Goal: Browse casually: Explore the website without a specific task or goal

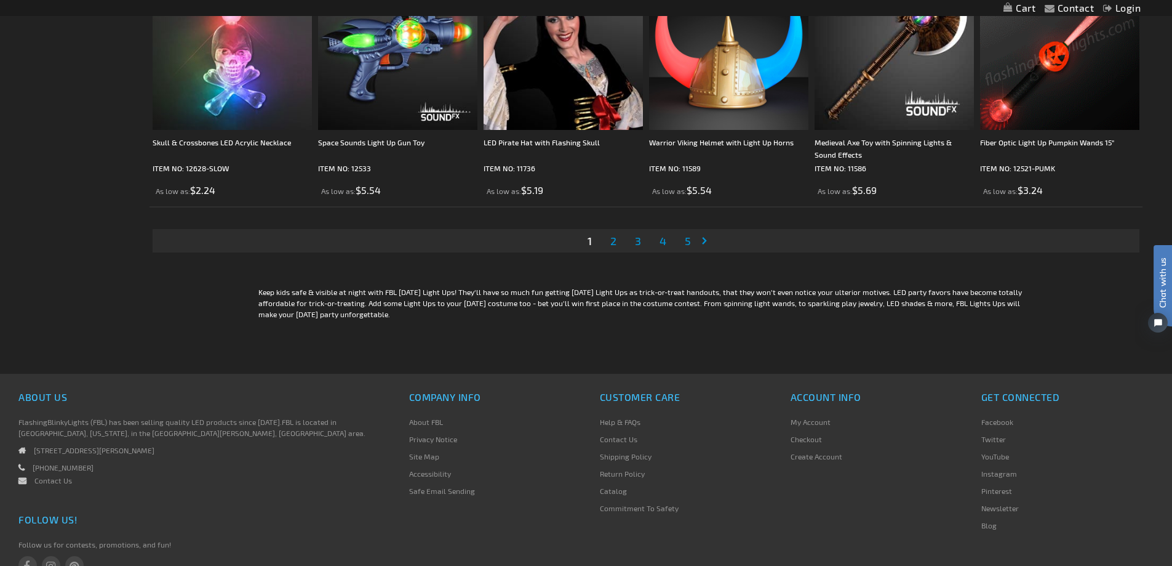
scroll to position [2648, 0]
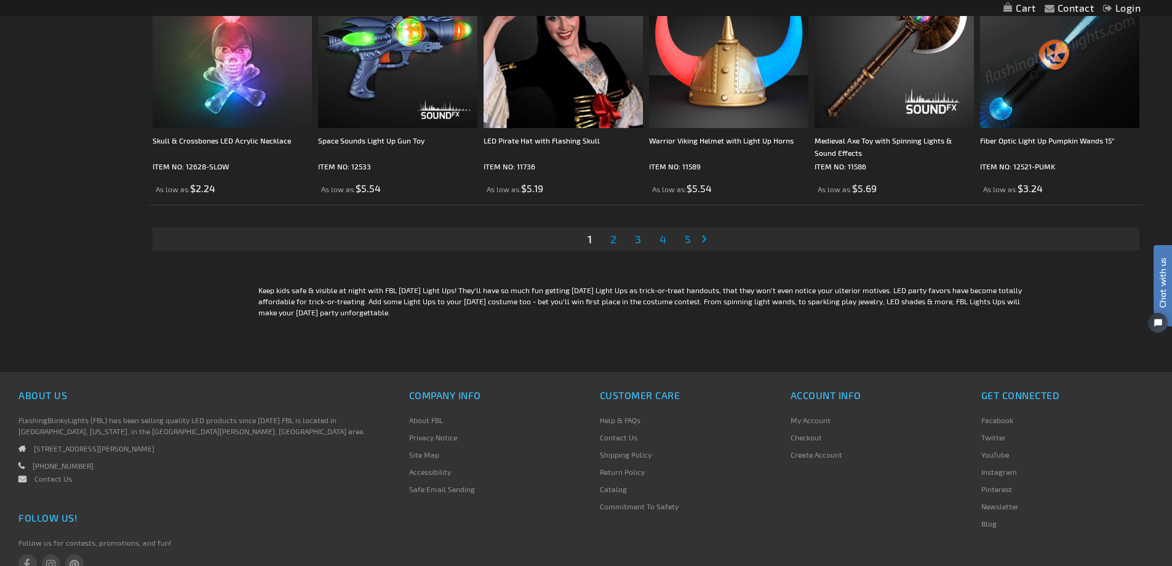
click at [614, 239] on span "2" at bounding box center [613, 239] width 6 height 14
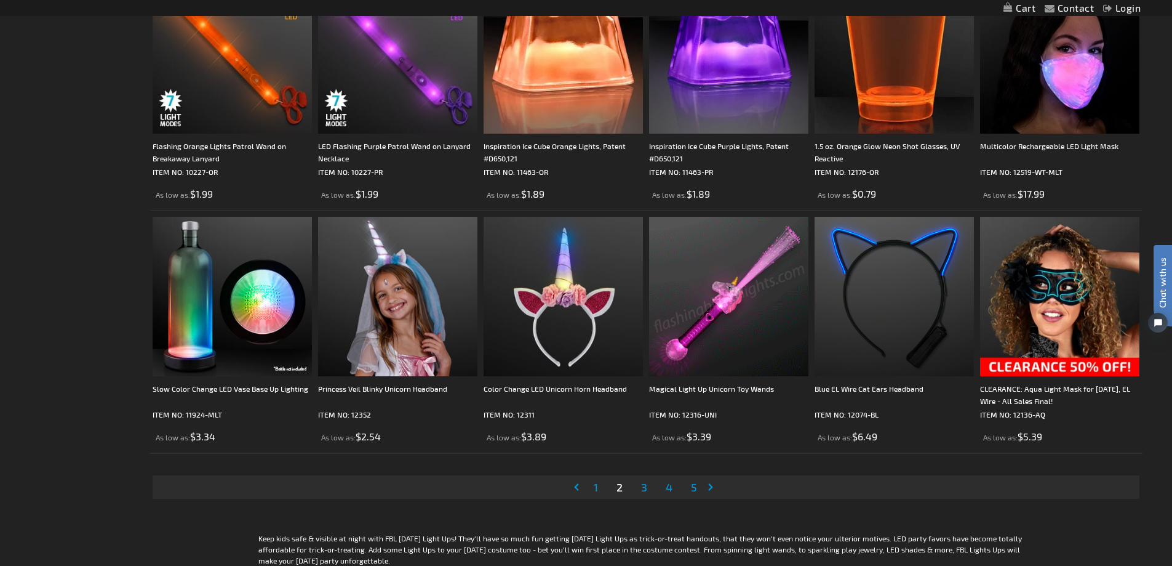
scroll to position [2523, 0]
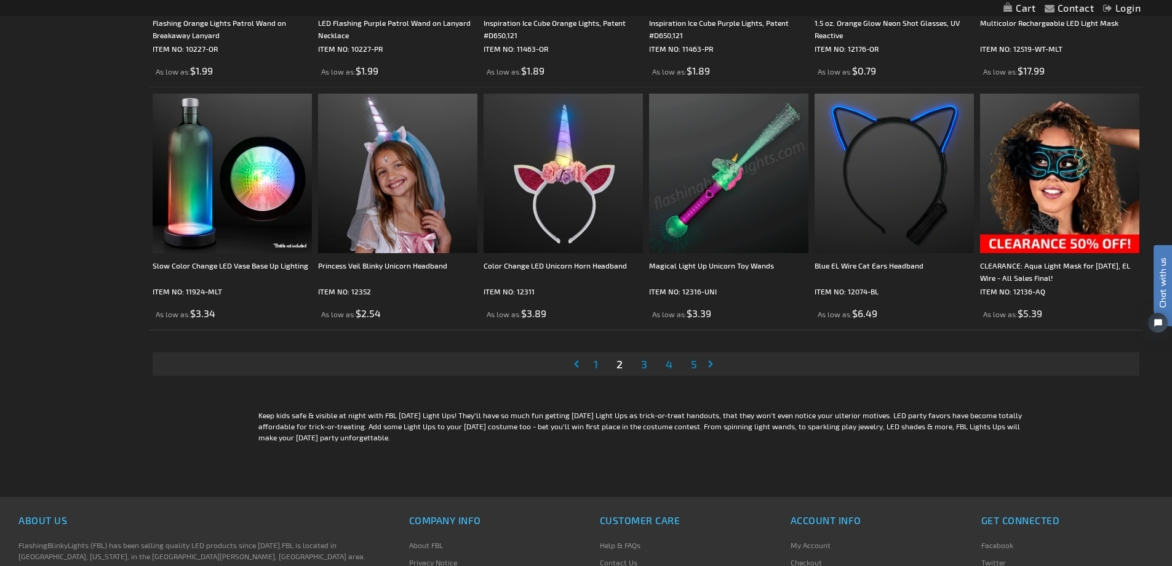
click at [644, 364] on span "3" at bounding box center [644, 364] width 6 height 14
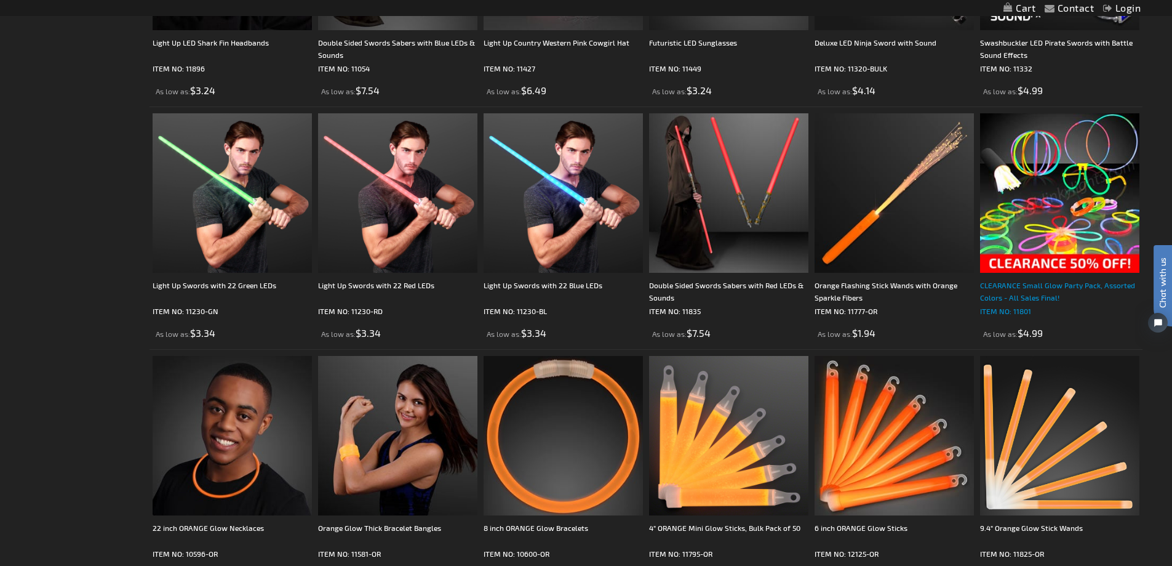
scroll to position [1292, 0]
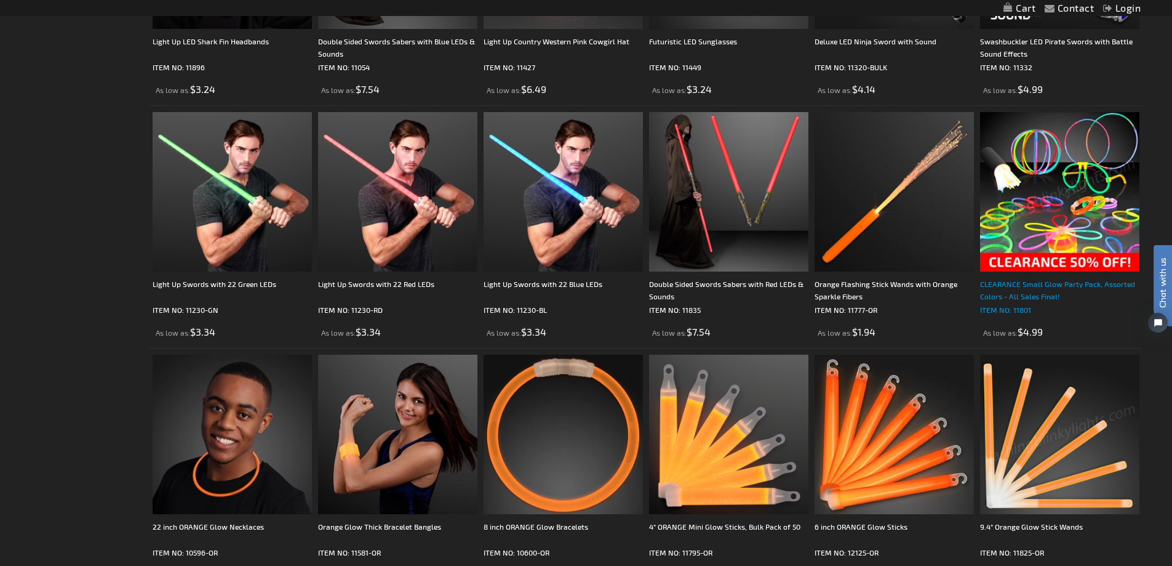
click at [1046, 286] on div "CLEARANCE Small Glow Party Pack, Assorted Colors - All Sales Final!" at bounding box center [1059, 290] width 159 height 25
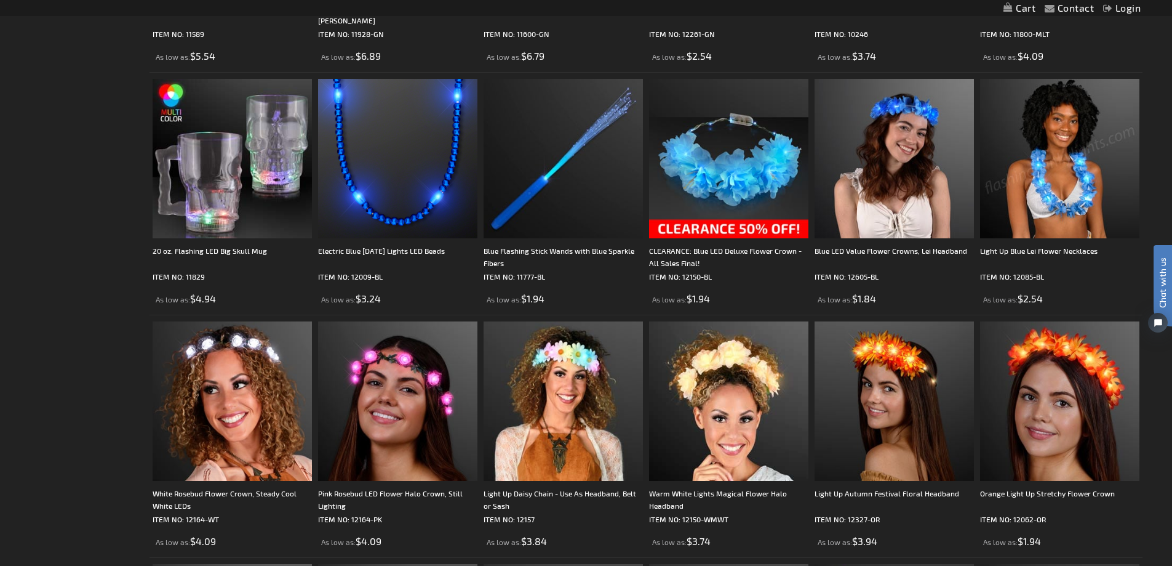
scroll to position [677, 0]
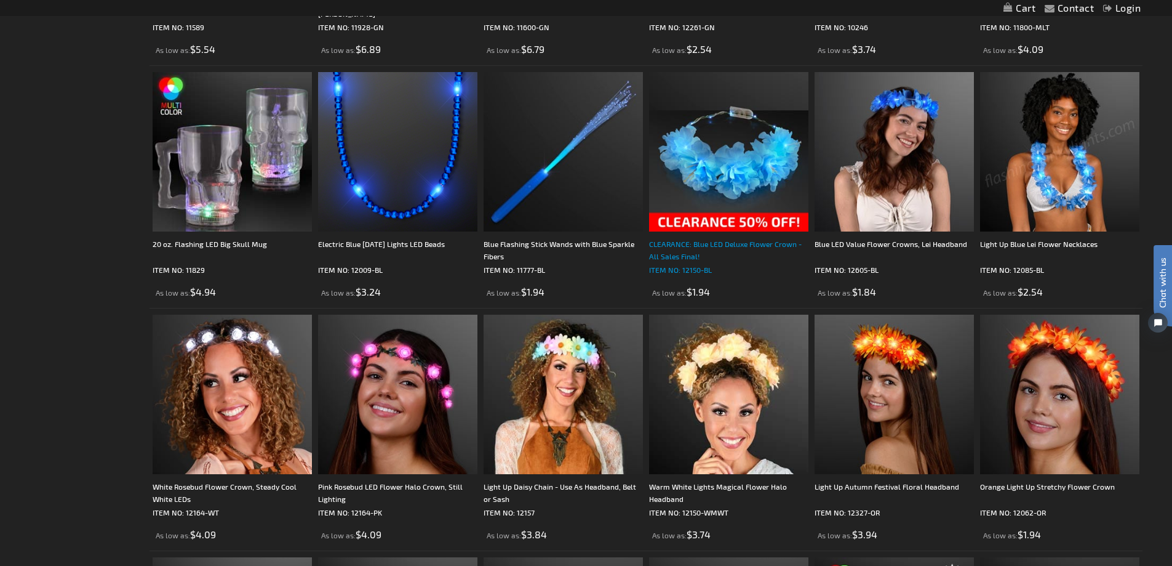
click at [700, 247] on div "CLEARANCE: Blue LED Deluxe Flower Crown - All Sales Final!" at bounding box center [728, 250] width 159 height 25
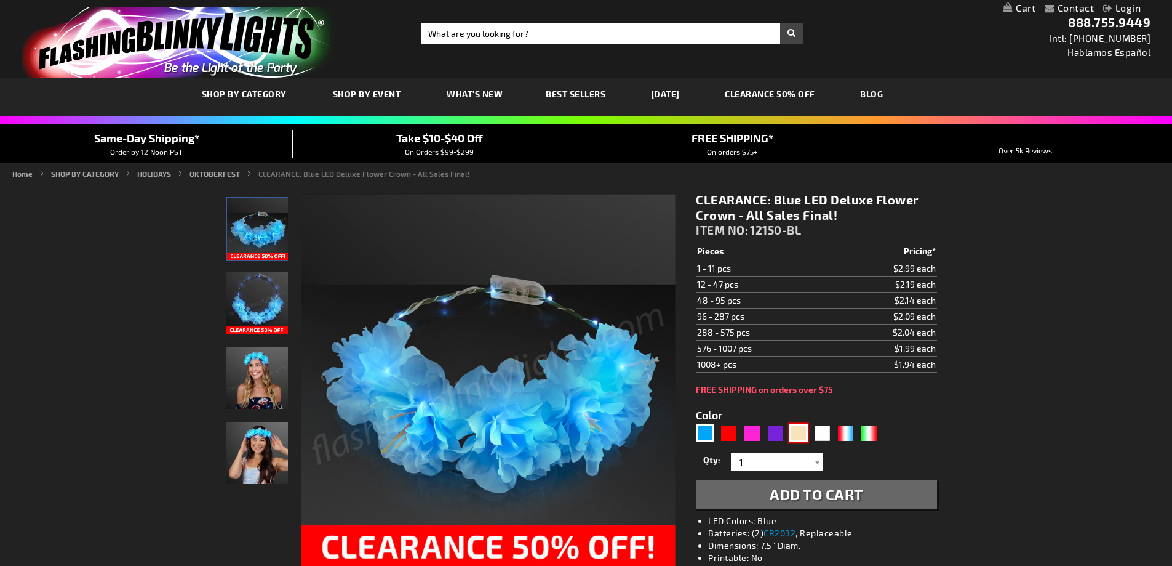
click at [802, 432] on div "Warm White" at bounding box center [799, 432] width 18 height 18
type input "5670"
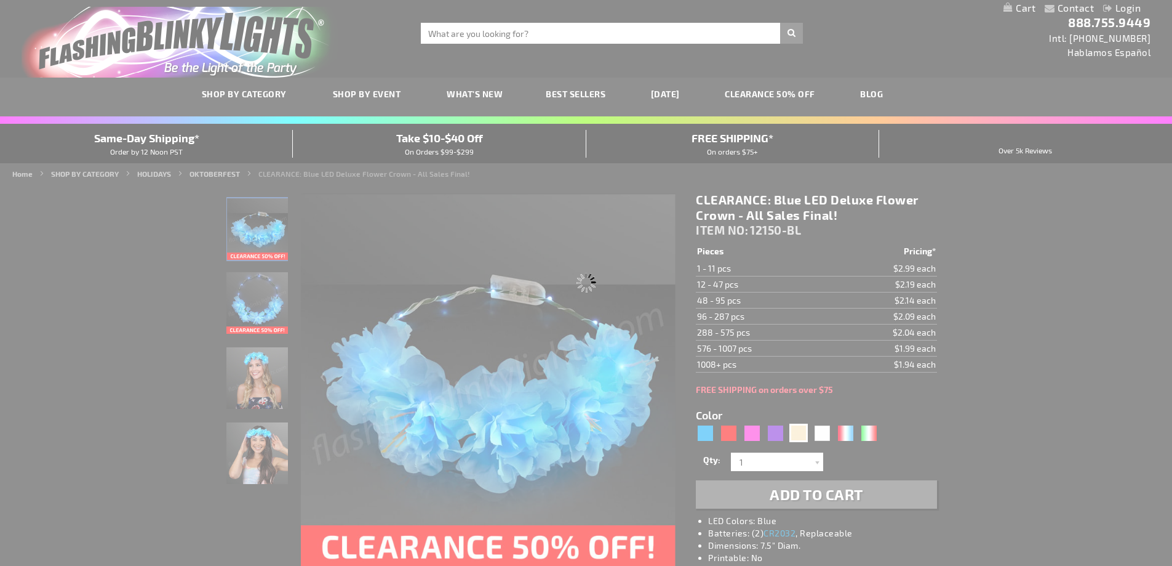
type input "12150-WMWT"
type input "Customize - Warm White Lights Magical Flower Halo Headband - ITEM NO: 12150-WMWT"
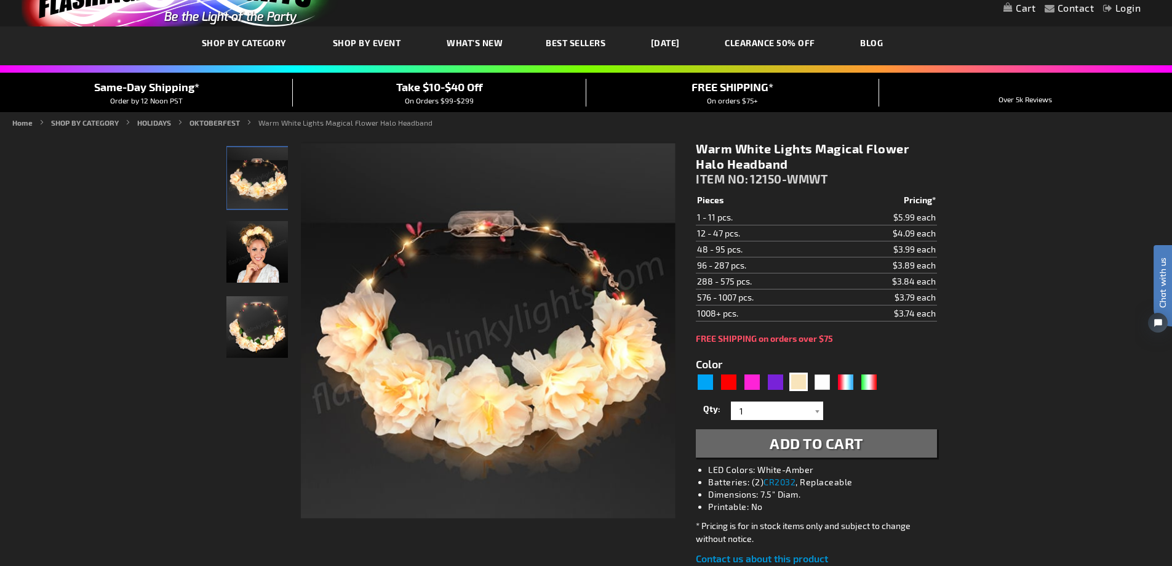
scroll to position [62, 0]
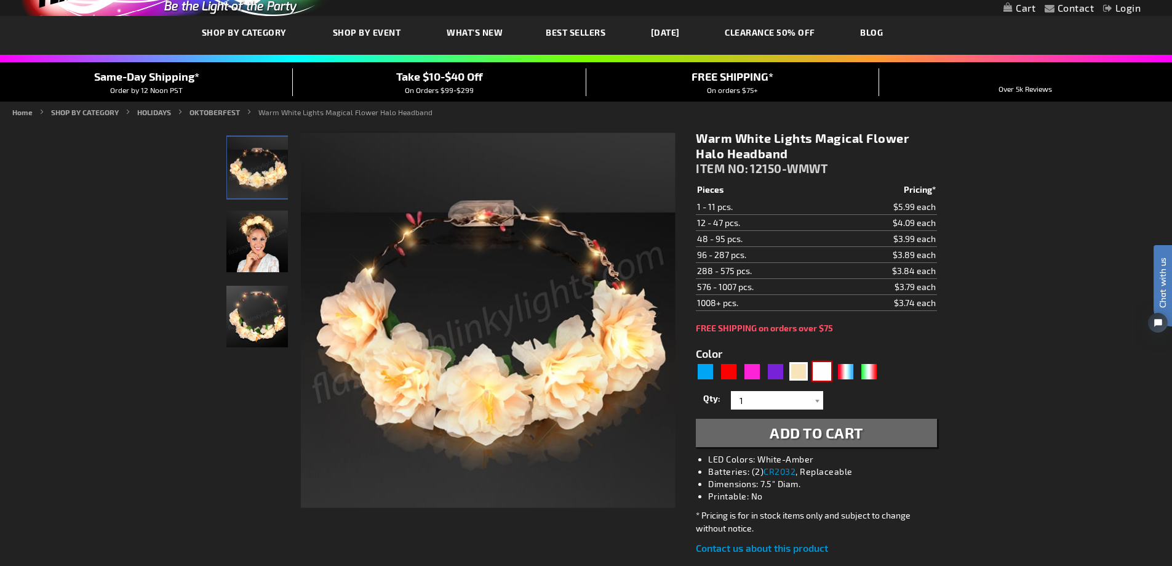
click at [819, 371] on div "White" at bounding box center [822, 371] width 18 height 18
type input "5646"
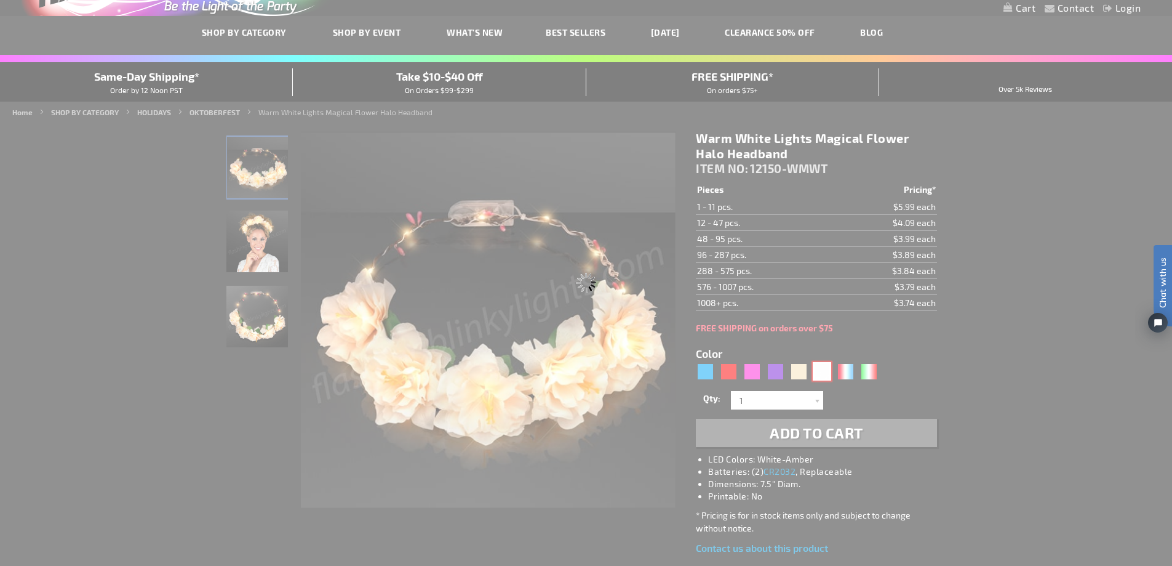
type input "12150-COOL"
type input "Customize - Light Up Cool White Flower Crown Headband - ITEM NO: 12150-COOL"
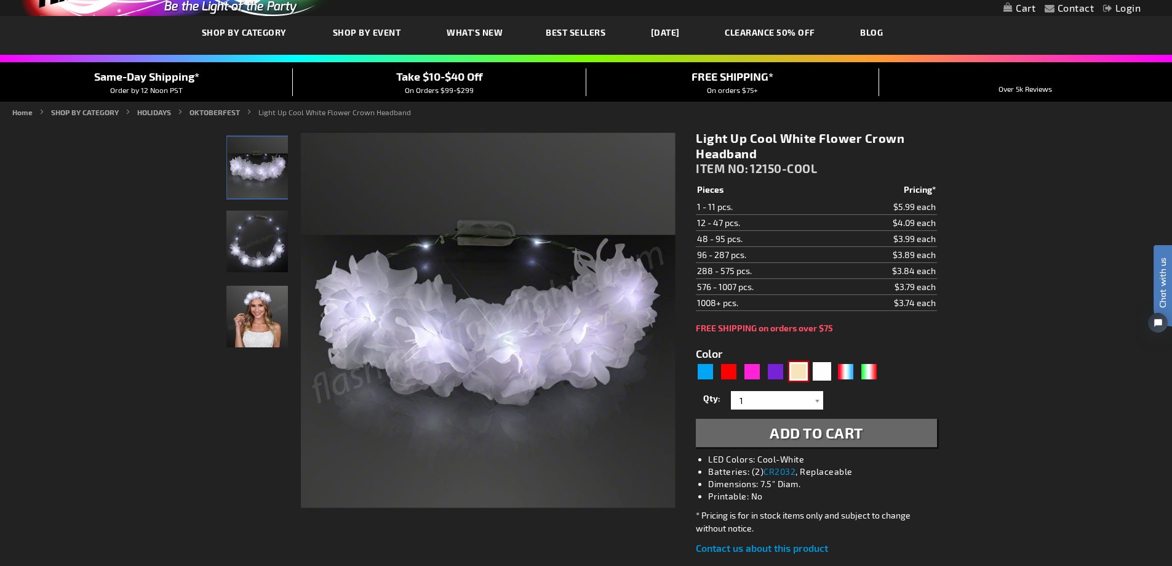
click at [802, 373] on div "Warm White" at bounding box center [799, 371] width 18 height 18
type input "5670"
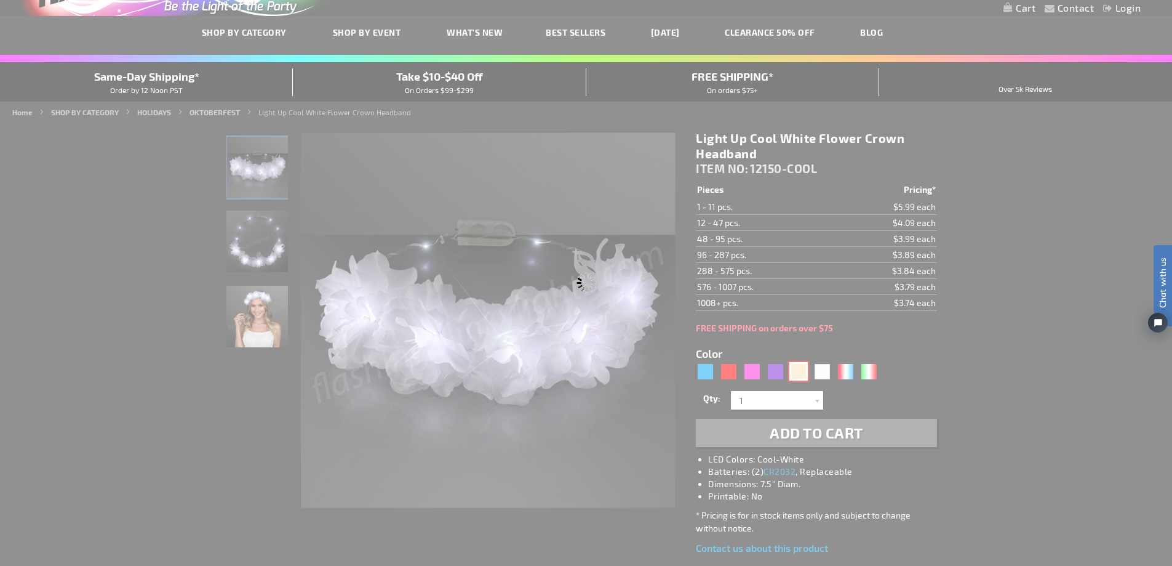
type input "12150-WMWT"
type input "Customize - Warm White Lights Magical Flower Halo Headband - ITEM NO: 12150-WMWT"
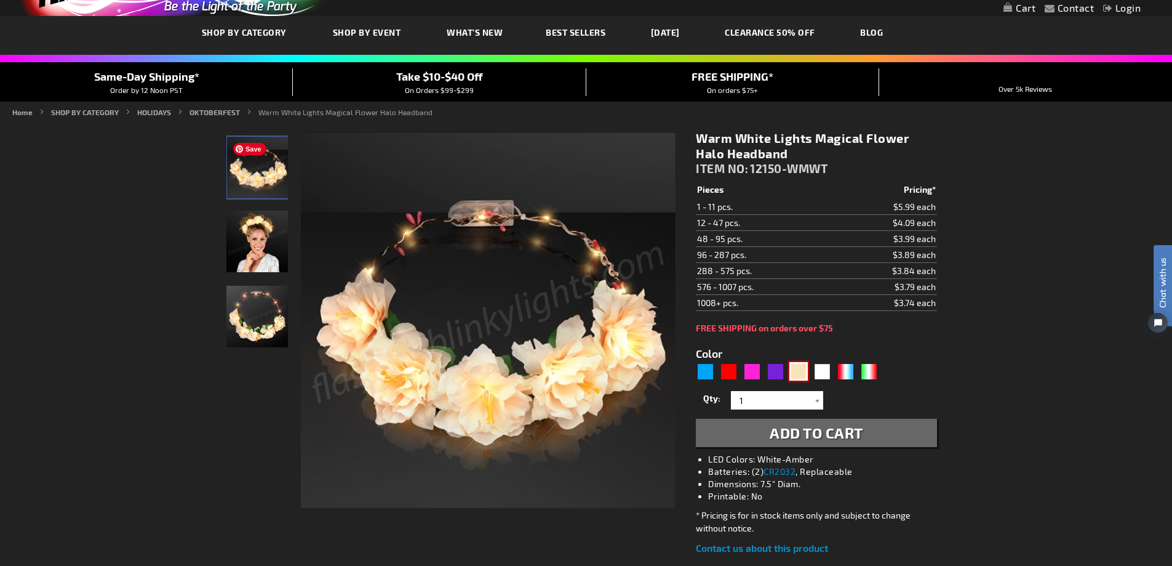
click at [262, 178] on img at bounding box center [258, 168] width 62 height 62
click at [263, 232] on img at bounding box center [257, 241] width 62 height 62
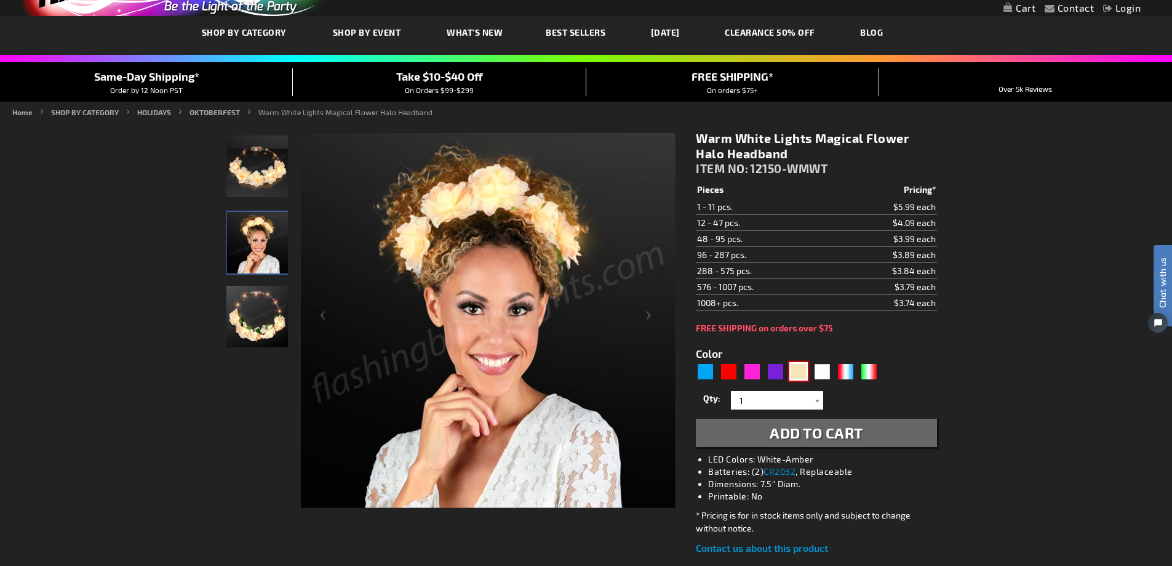
click at [266, 328] on img at bounding box center [257, 317] width 62 height 62
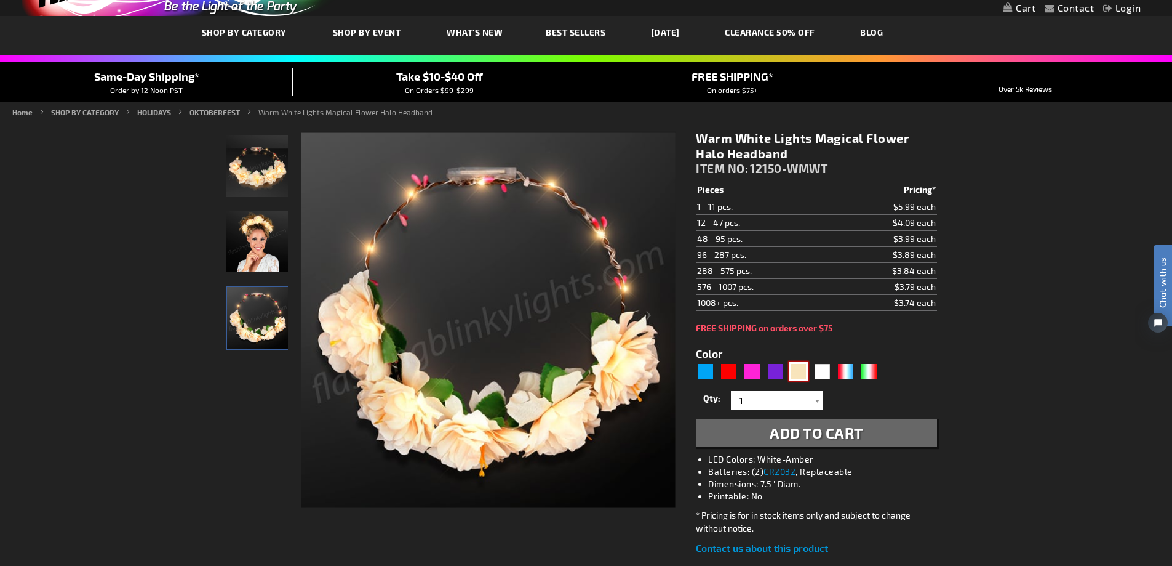
click at [771, 32] on link "CLEARANCE 50% OFF" at bounding box center [770, 32] width 109 height 41
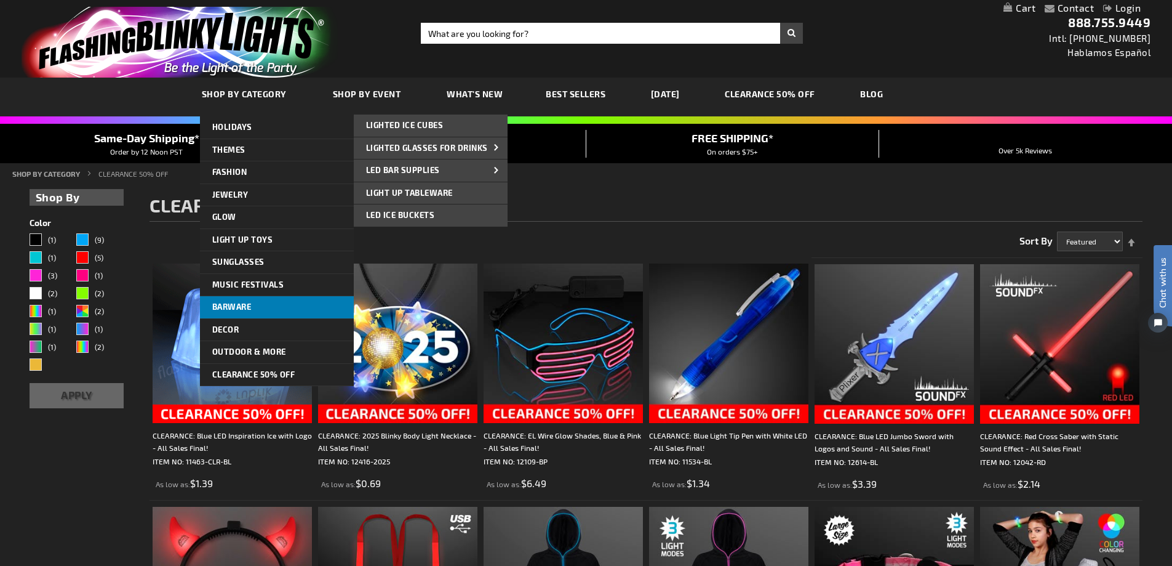
click at [244, 305] on span "Barware" at bounding box center [231, 307] width 39 height 10
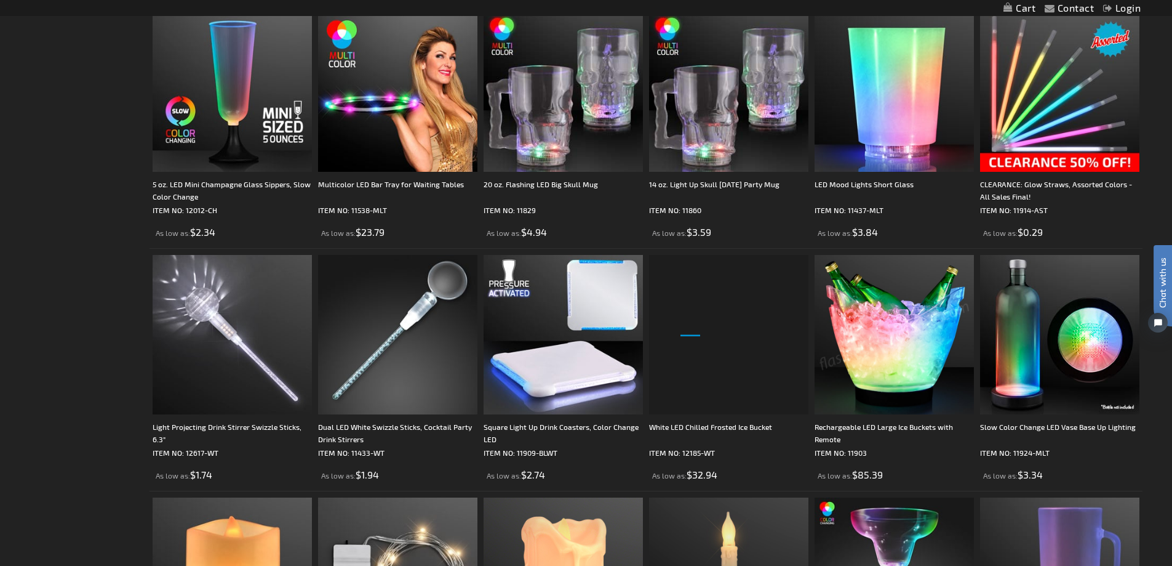
scroll to position [987, 0]
